Goal: Transaction & Acquisition: Book appointment/travel/reservation

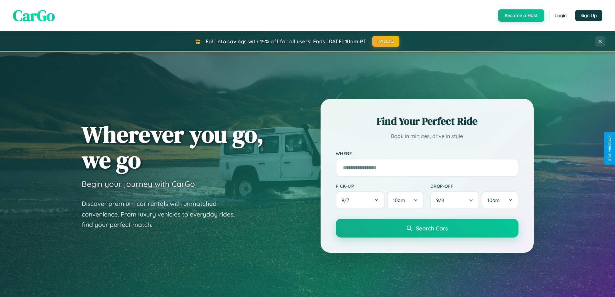
scroll to position [278, 0]
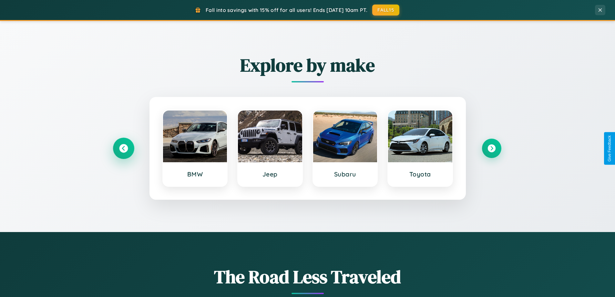
click at [123, 148] on icon at bounding box center [123, 148] width 9 height 9
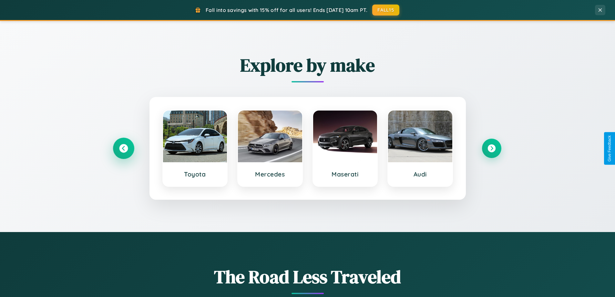
click at [123, 148] on icon at bounding box center [123, 148] width 9 height 9
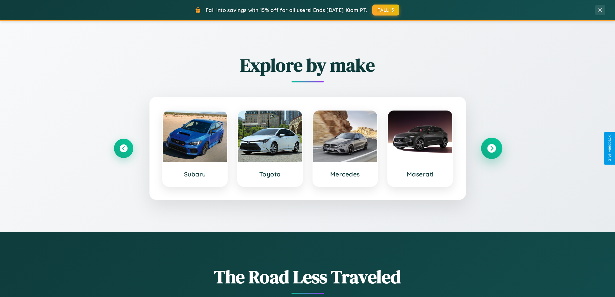
click at [492, 148] on icon at bounding box center [491, 148] width 9 height 9
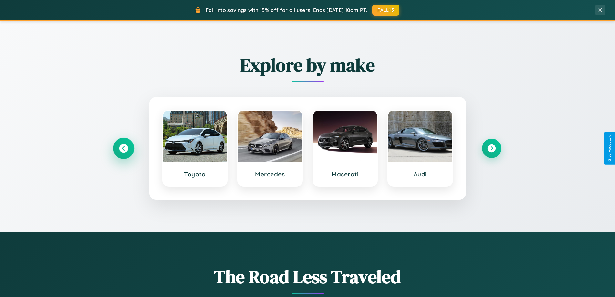
click at [123, 148] on icon at bounding box center [123, 148] width 9 height 9
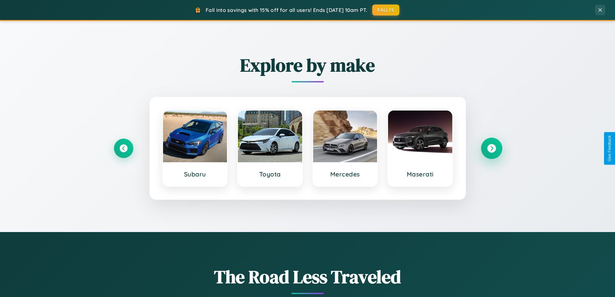
click at [492, 148] on icon at bounding box center [491, 148] width 9 height 9
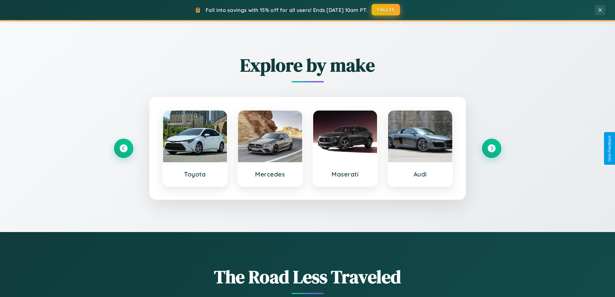
click at [386, 10] on button "FALL15" at bounding box center [386, 10] width 28 height 12
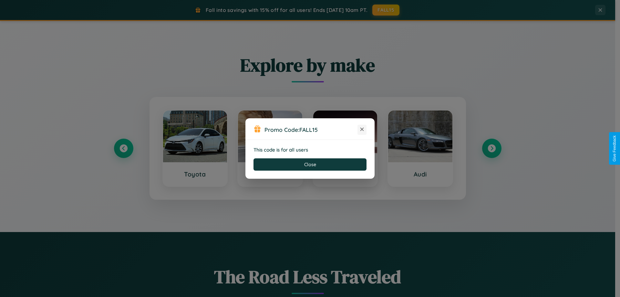
click at [362, 129] on icon at bounding box center [362, 129] width 6 height 6
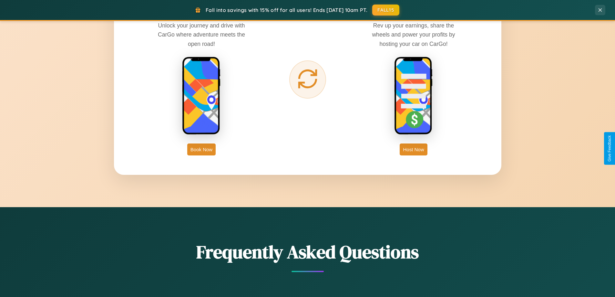
scroll to position [1038, 0]
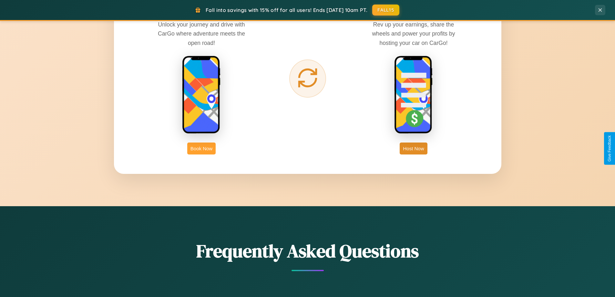
click at [202, 148] on button "Book Now" at bounding box center [201, 148] width 28 height 12
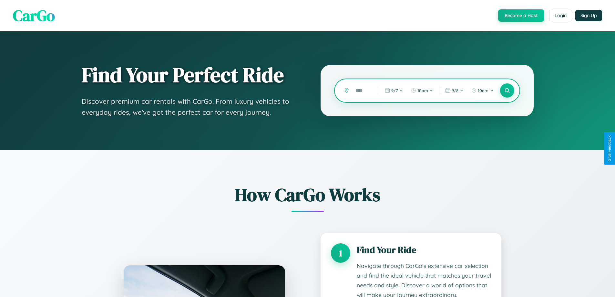
click at [362, 90] on input "text" at bounding box center [362, 90] width 20 height 11
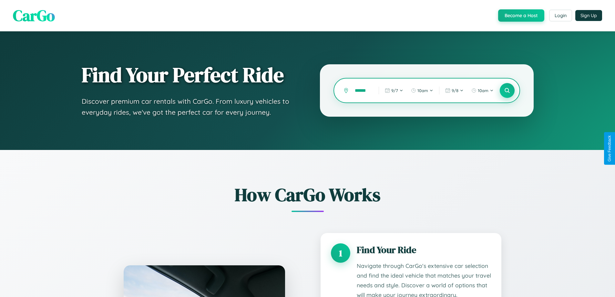
type input "******"
click at [507, 90] on icon at bounding box center [507, 91] width 6 height 6
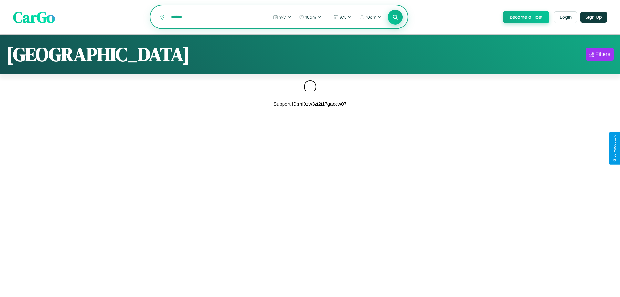
type input "******"
click at [395, 17] on icon at bounding box center [395, 17] width 6 height 6
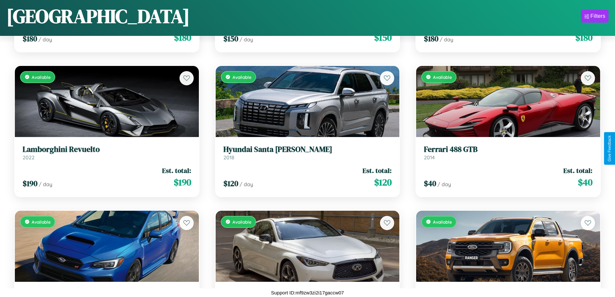
scroll to position [1537, 0]
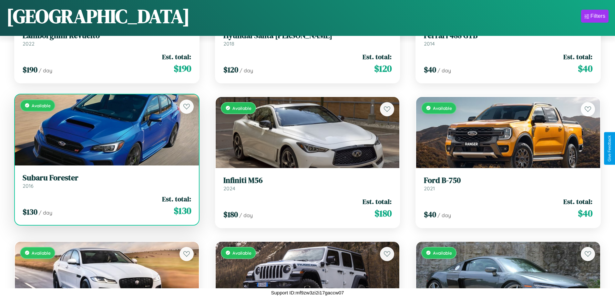
click at [106, 181] on h3 "Subaru Forester" at bounding box center [107, 177] width 169 height 9
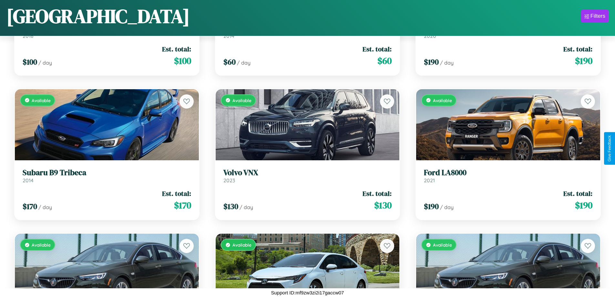
scroll to position [3851, 0]
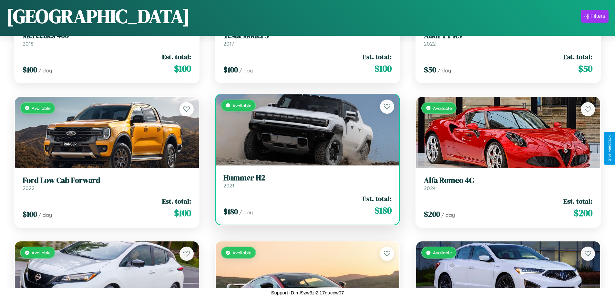
click at [305, 183] on link "Hummer H2 2021" at bounding box center [307, 181] width 169 height 16
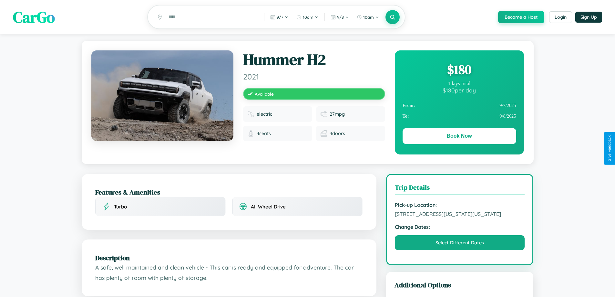
scroll to position [219, 0]
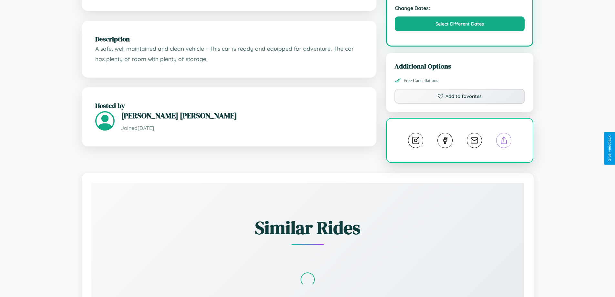
click at [504, 141] on line at bounding box center [504, 139] width 0 height 5
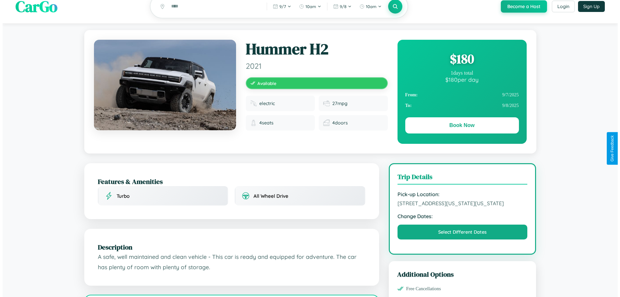
scroll to position [0, 0]
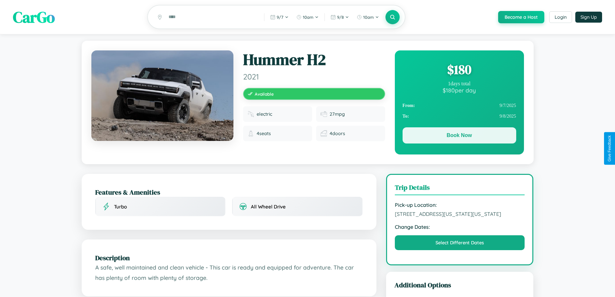
click at [459, 136] on button "Book Now" at bounding box center [460, 135] width 114 height 16
